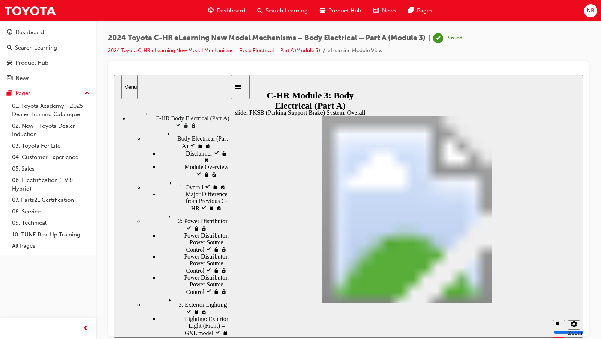
scroll to position [271, 0]
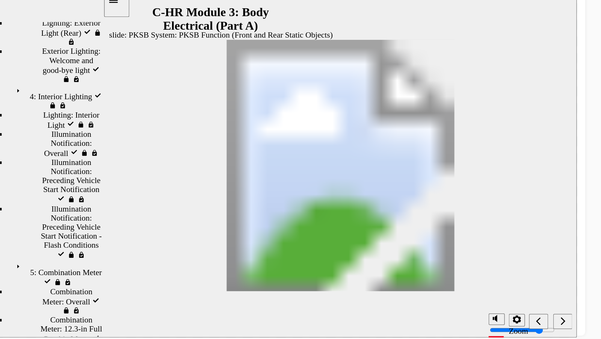
scroll to position [0, 0]
